Goal: Task Accomplishment & Management: Use online tool/utility

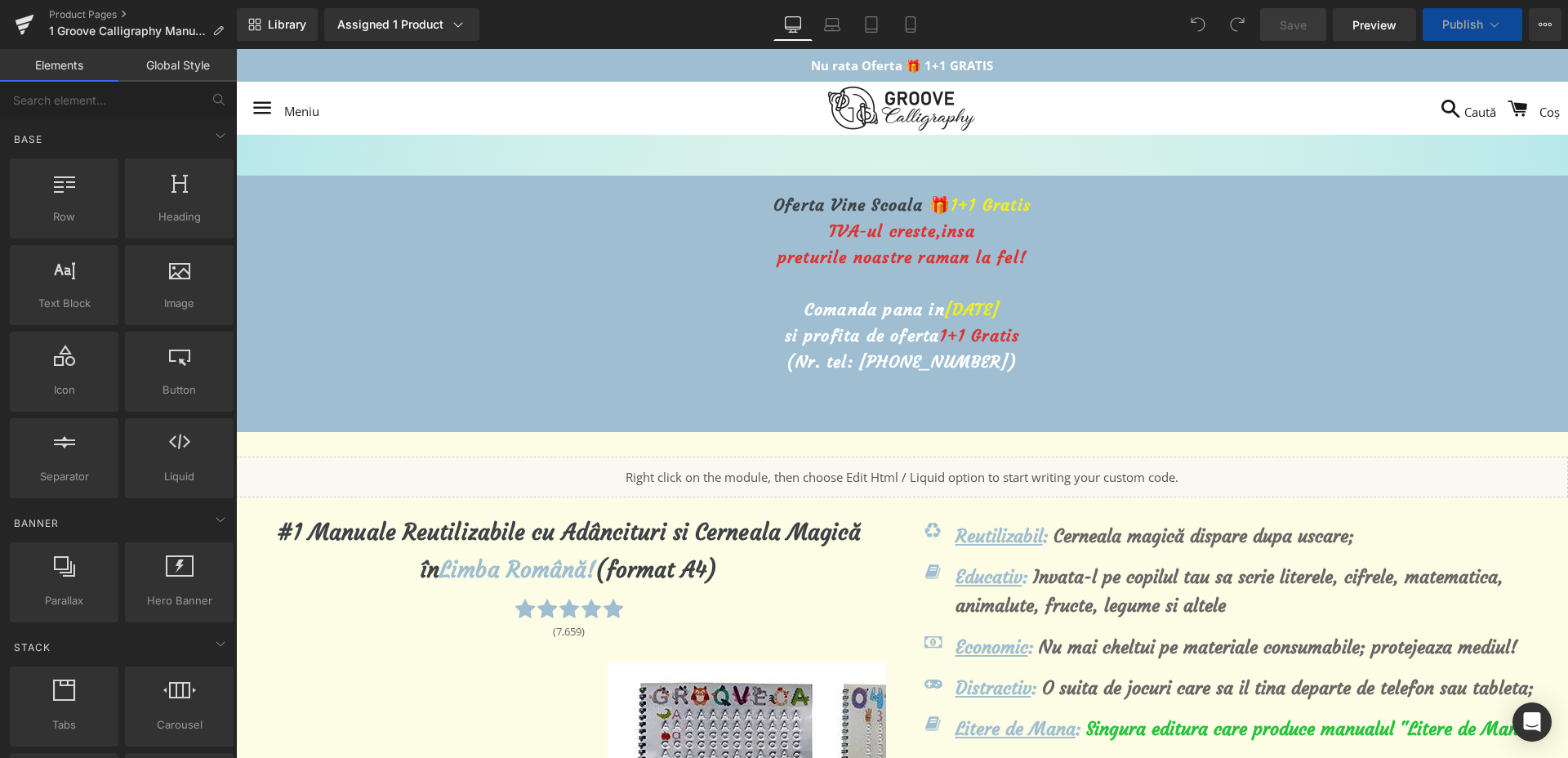
click at [911, 309] on span "Comanda pana in" at bounding box center [874, 309] width 141 height 20
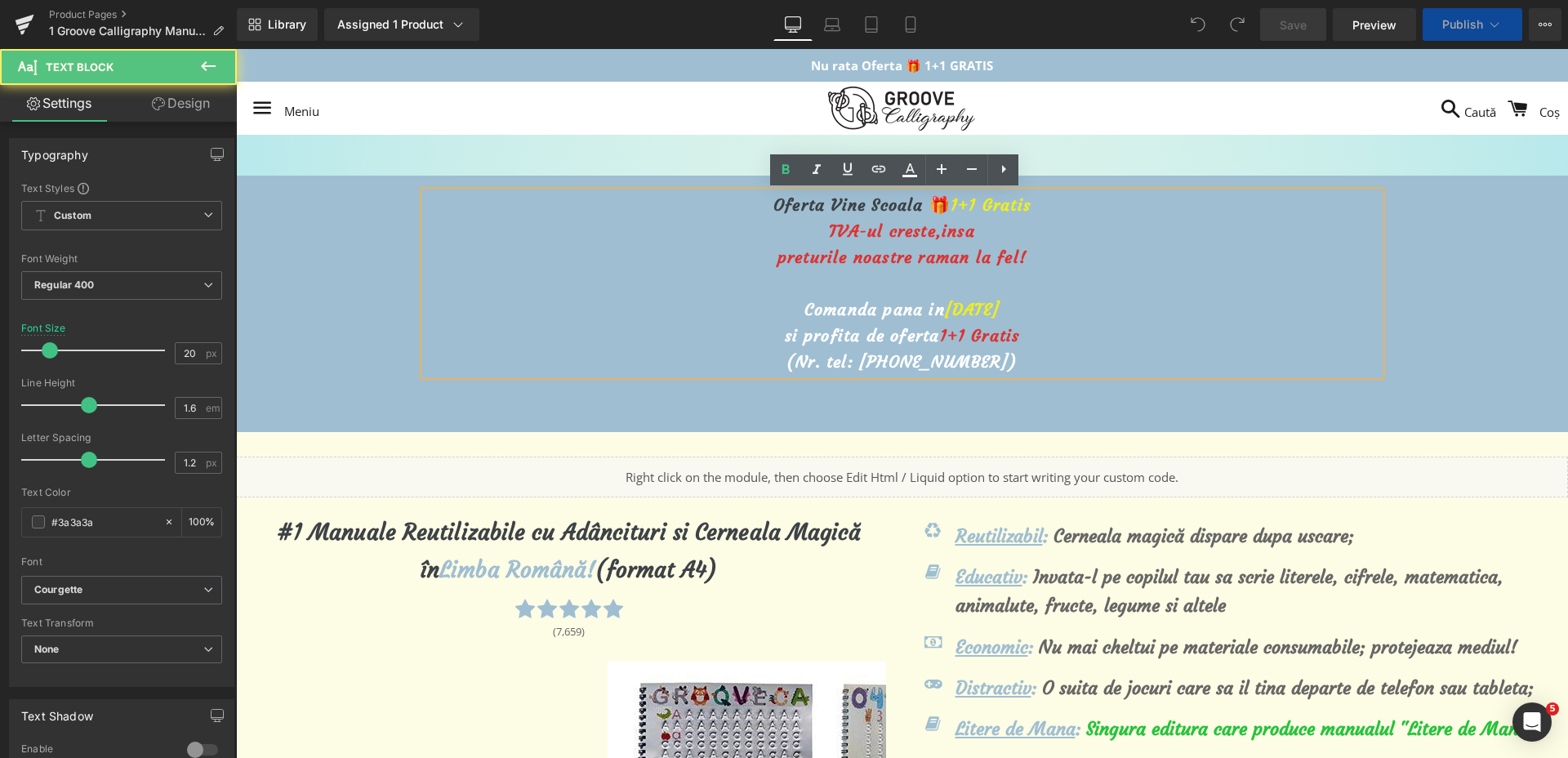
click at [945, 310] on span "[DATE]" at bounding box center [973, 309] width 55 height 20
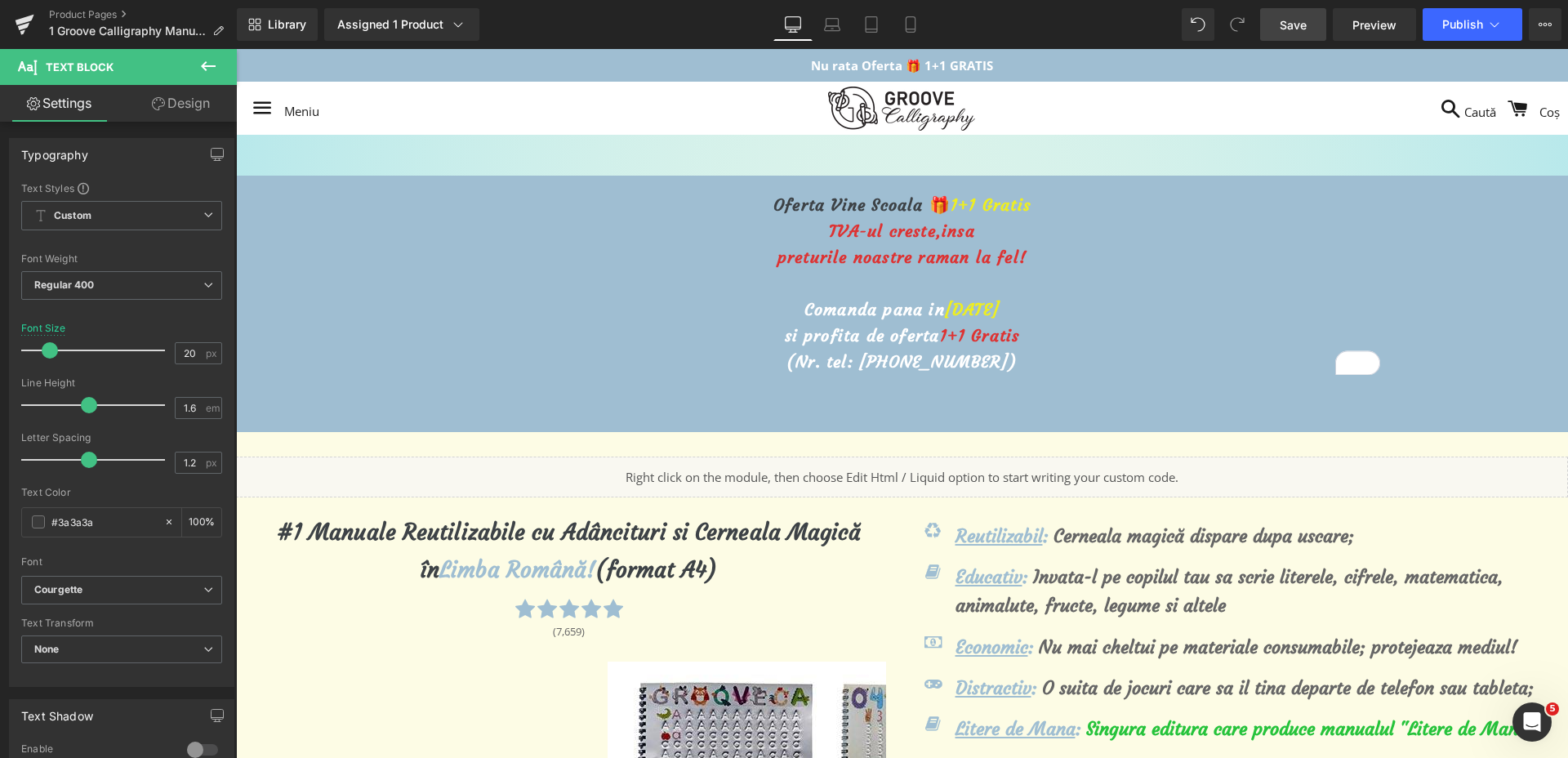
click at [1316, 23] on link "Save" at bounding box center [1293, 24] width 66 height 33
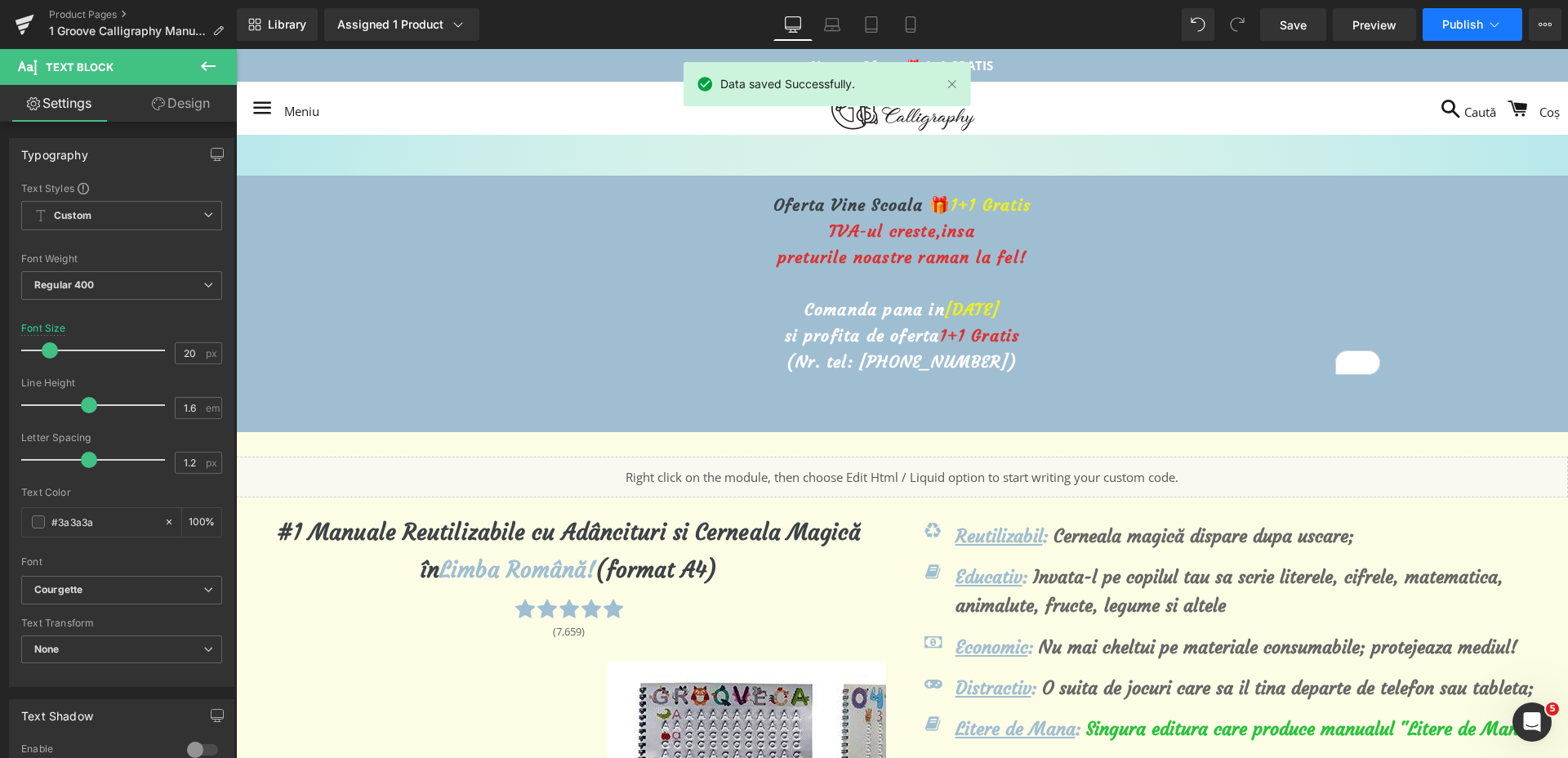
click at [1485, 27] on button "Publish" at bounding box center [1473, 24] width 100 height 33
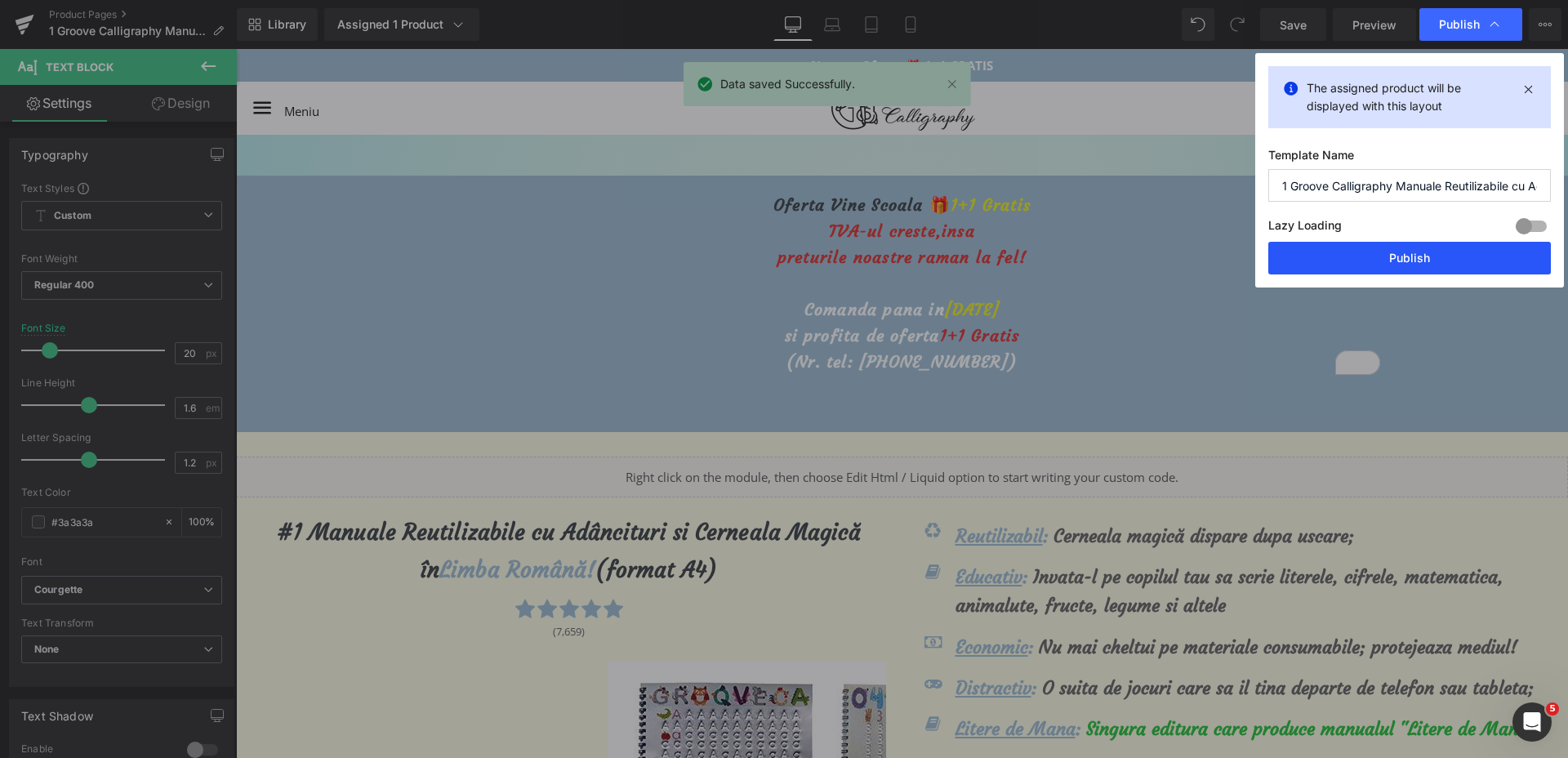
click at [1432, 264] on button "Publish" at bounding box center [1410, 258] width 283 height 33
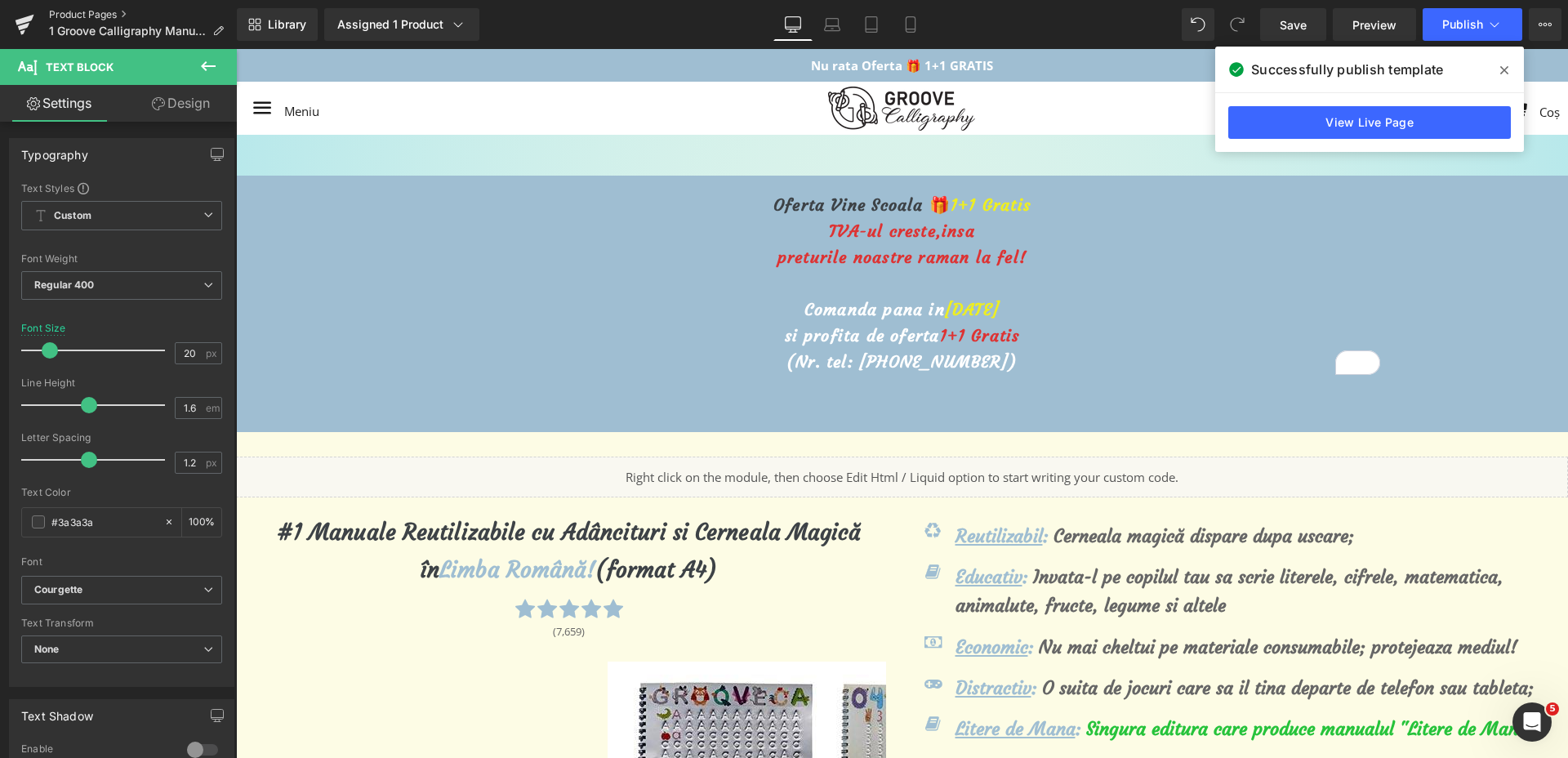
click at [78, 20] on link "Product Pages" at bounding box center [143, 15] width 188 height 13
